Goal: Information Seeking & Learning: Find specific fact

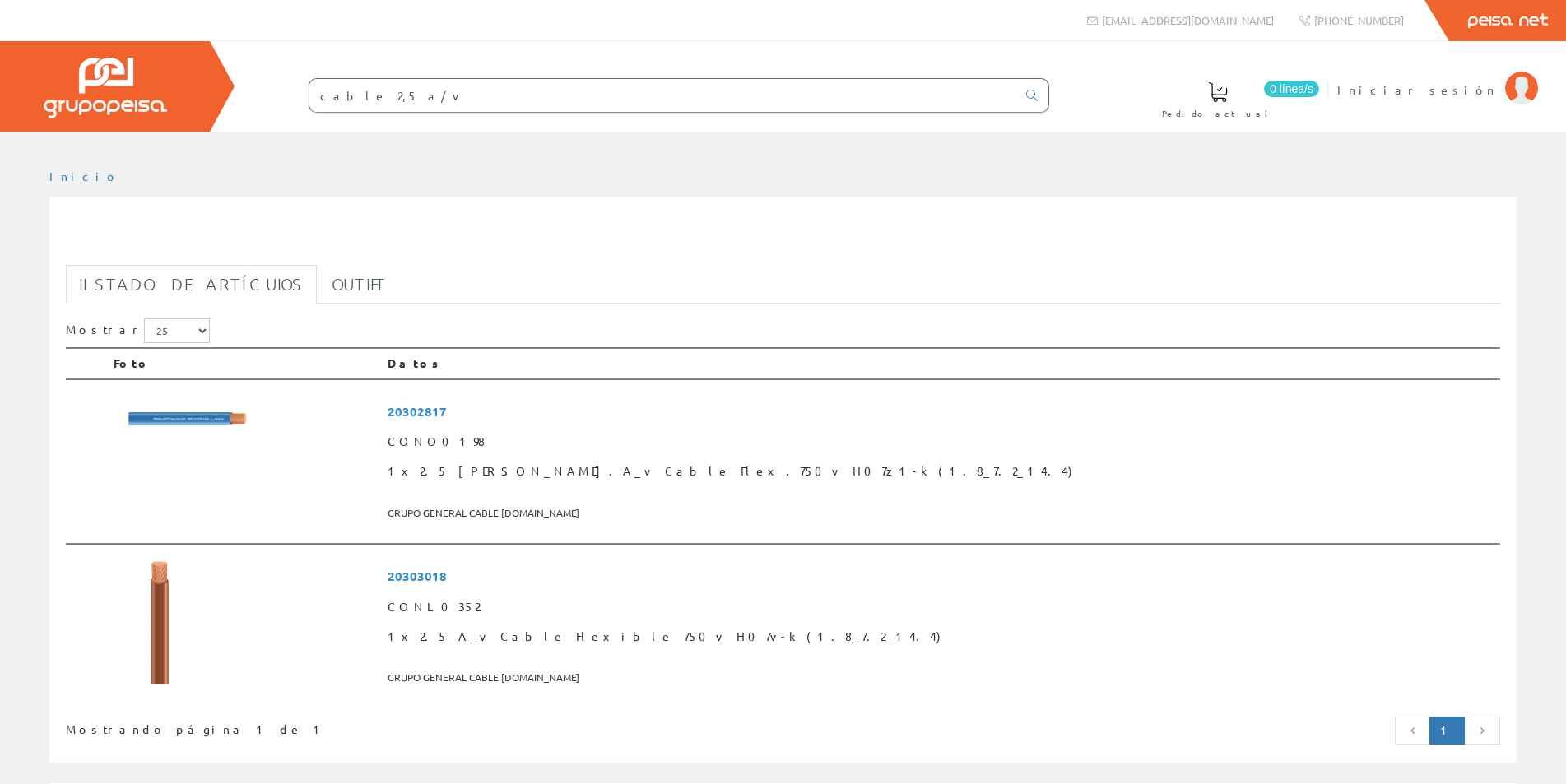
click at [378, 98] on input "cable 2,5 a/v" at bounding box center [662, 95] width 707 height 33
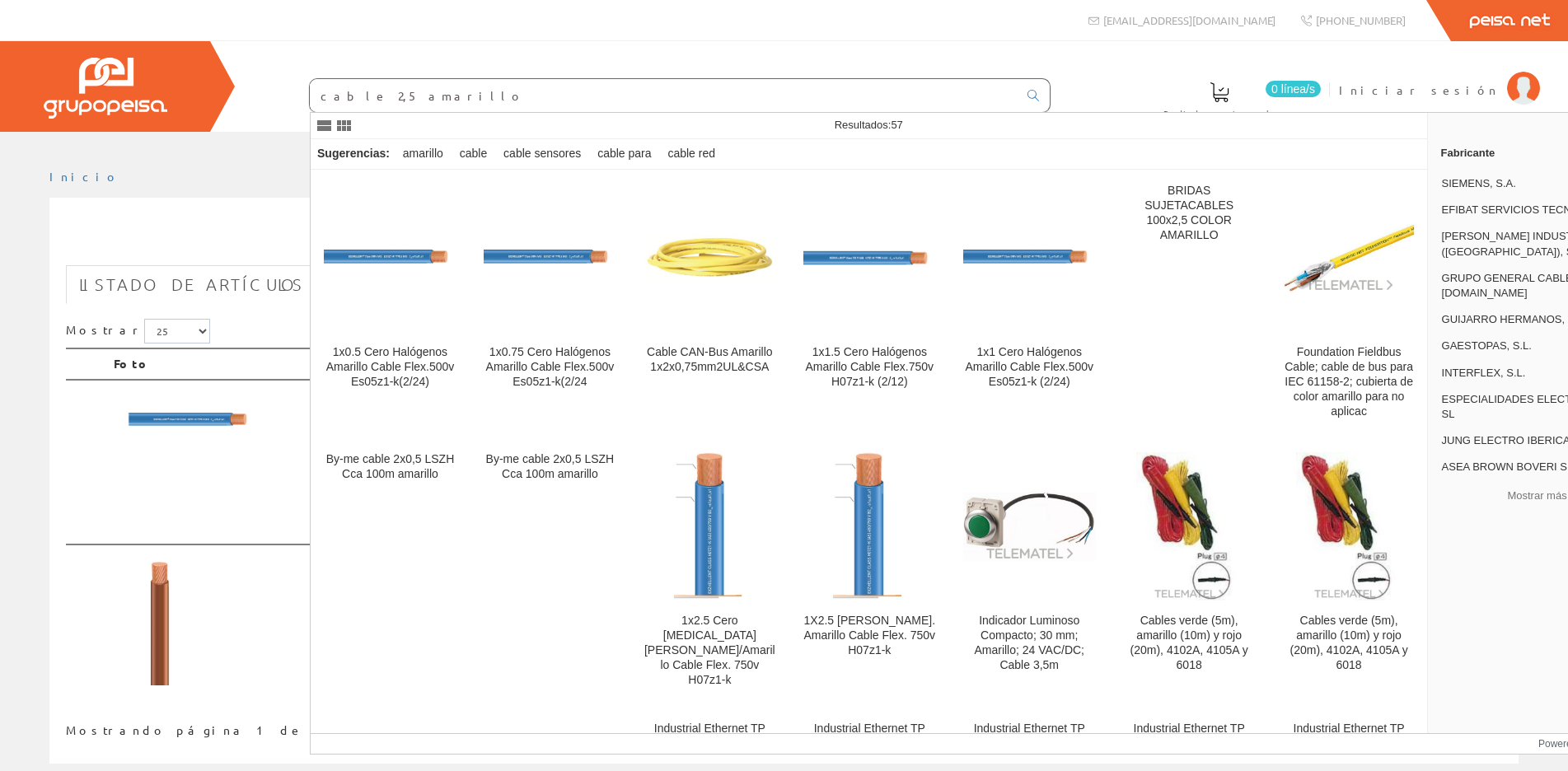
type input "cable 2,5 amarillo"
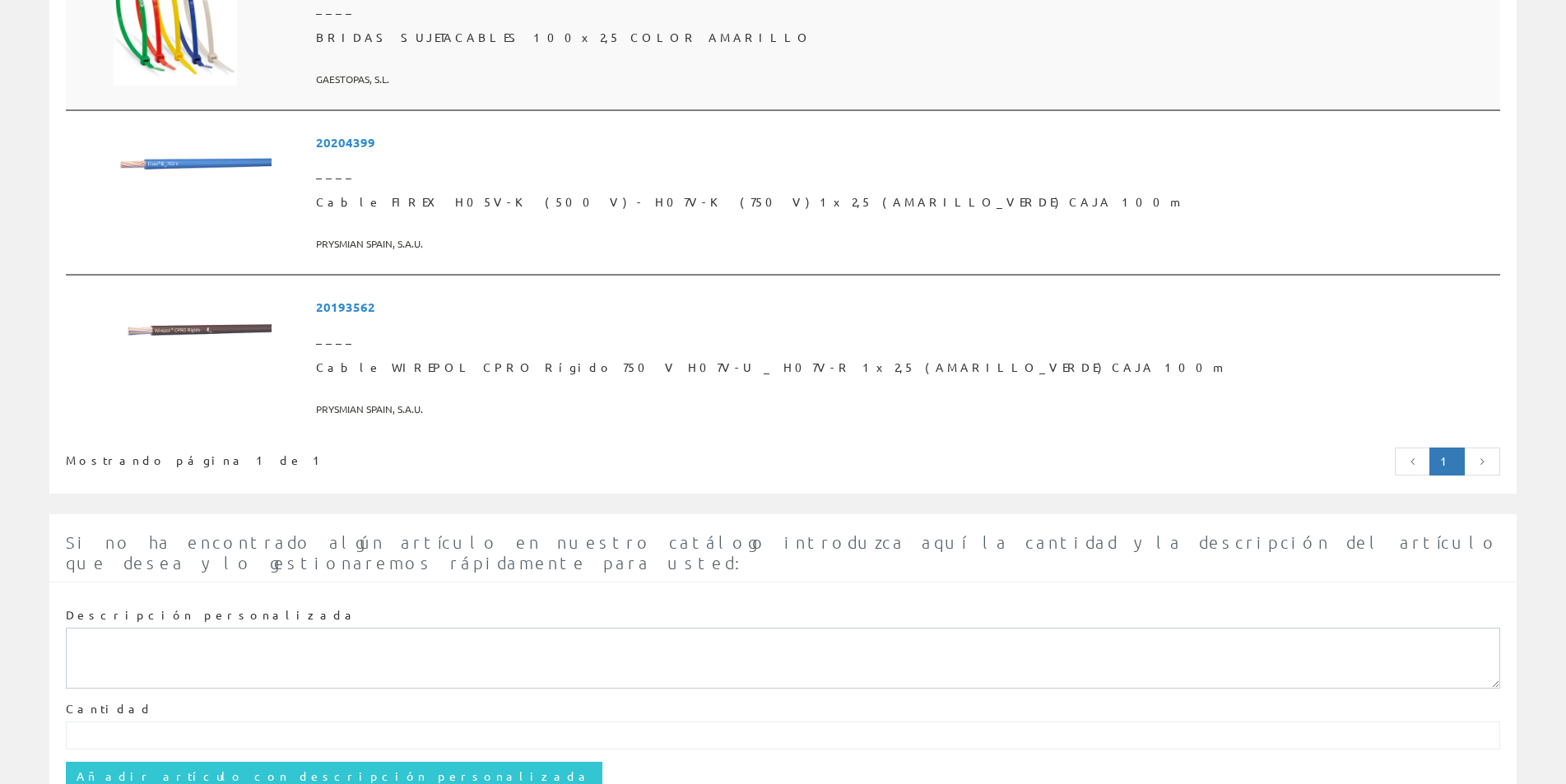
scroll to position [1321, 0]
